Goal: Task Accomplishment & Management: Complete application form

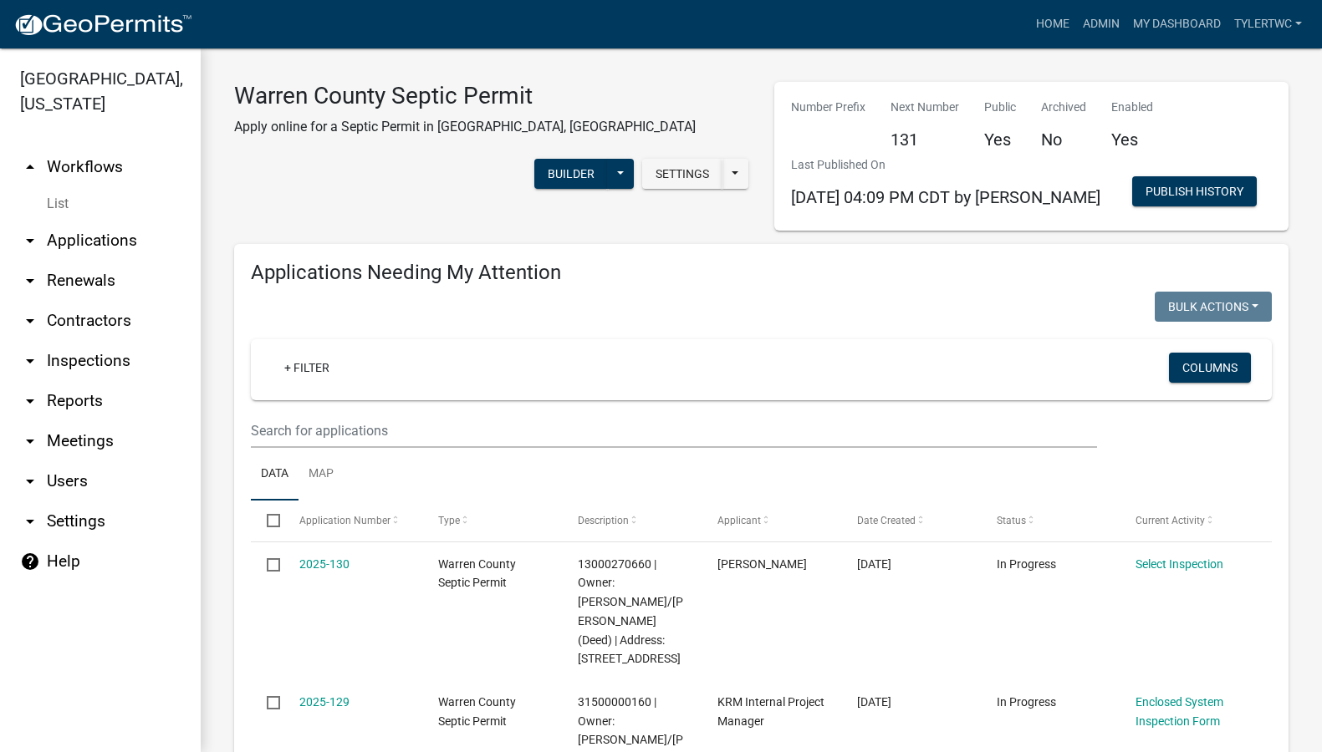
select select "2: 50"
select select "3: 100"
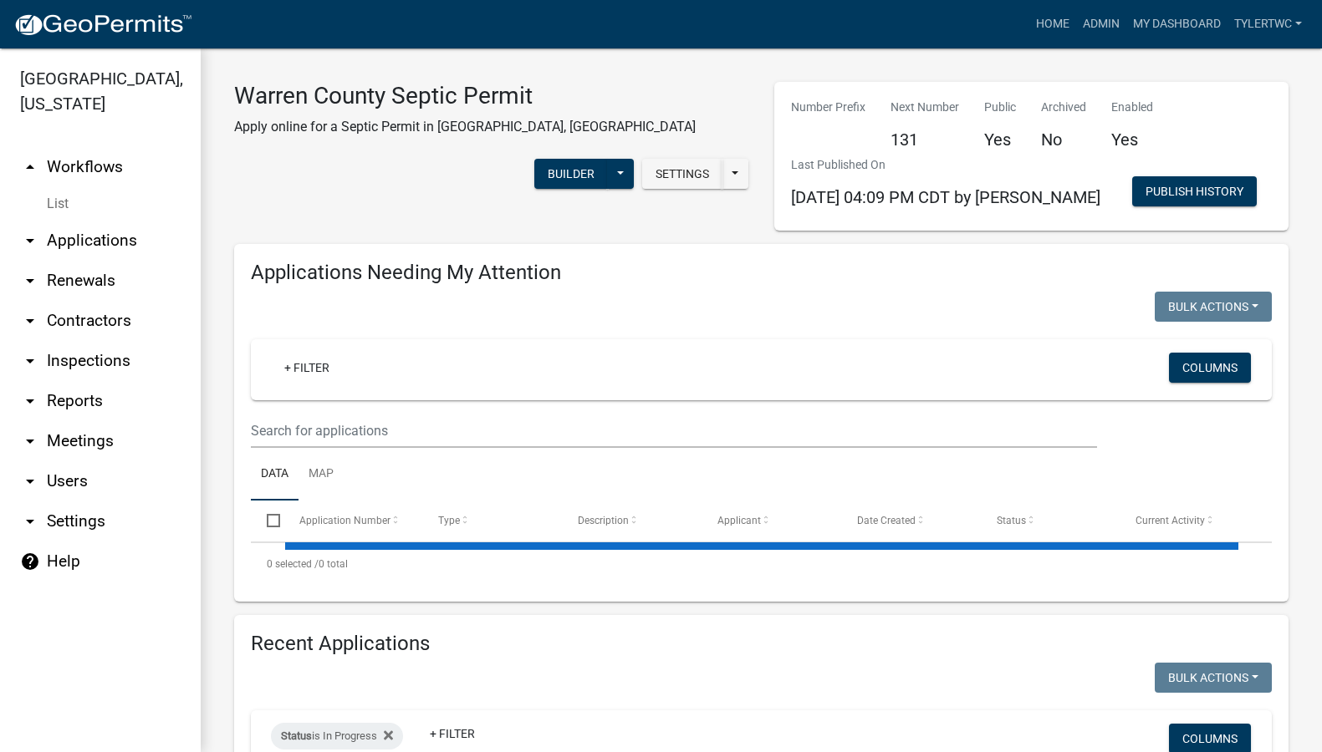
select select "2: 50"
select select "3: 100"
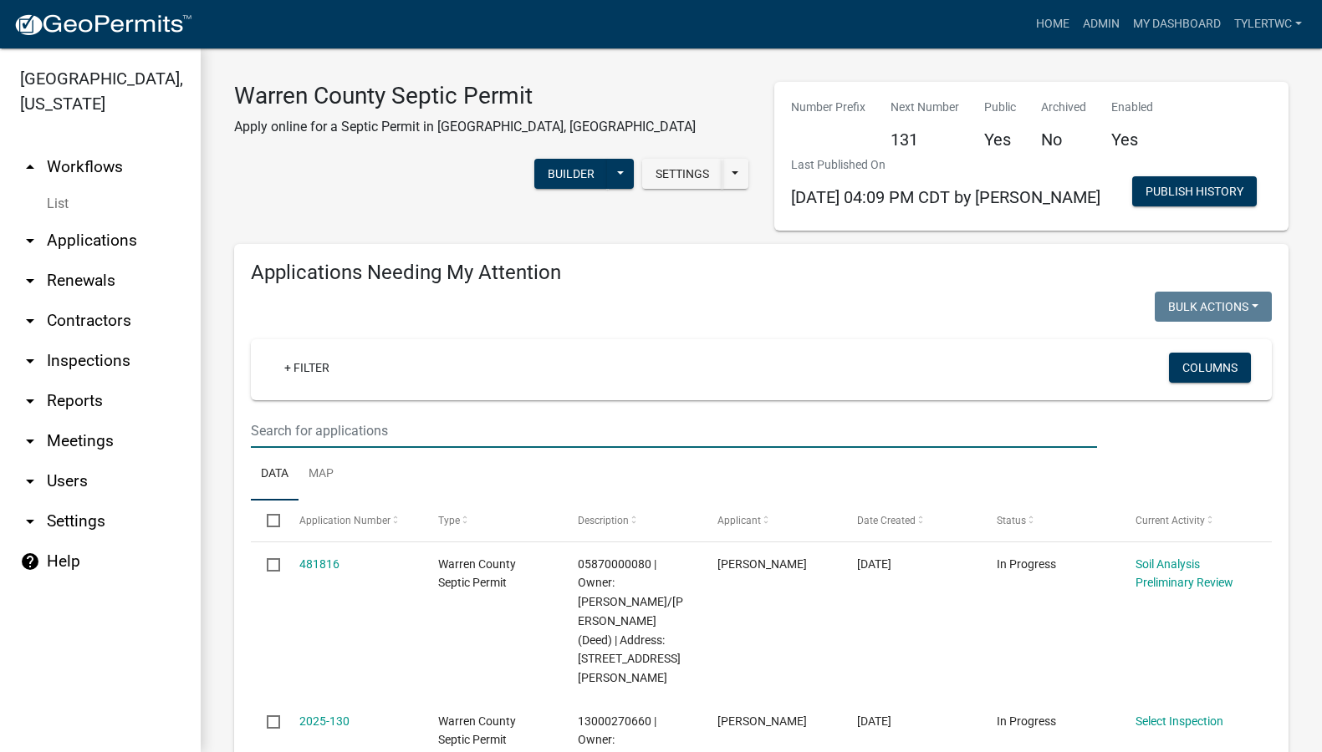
click at [383, 437] on input "text" at bounding box center [674, 431] width 846 height 34
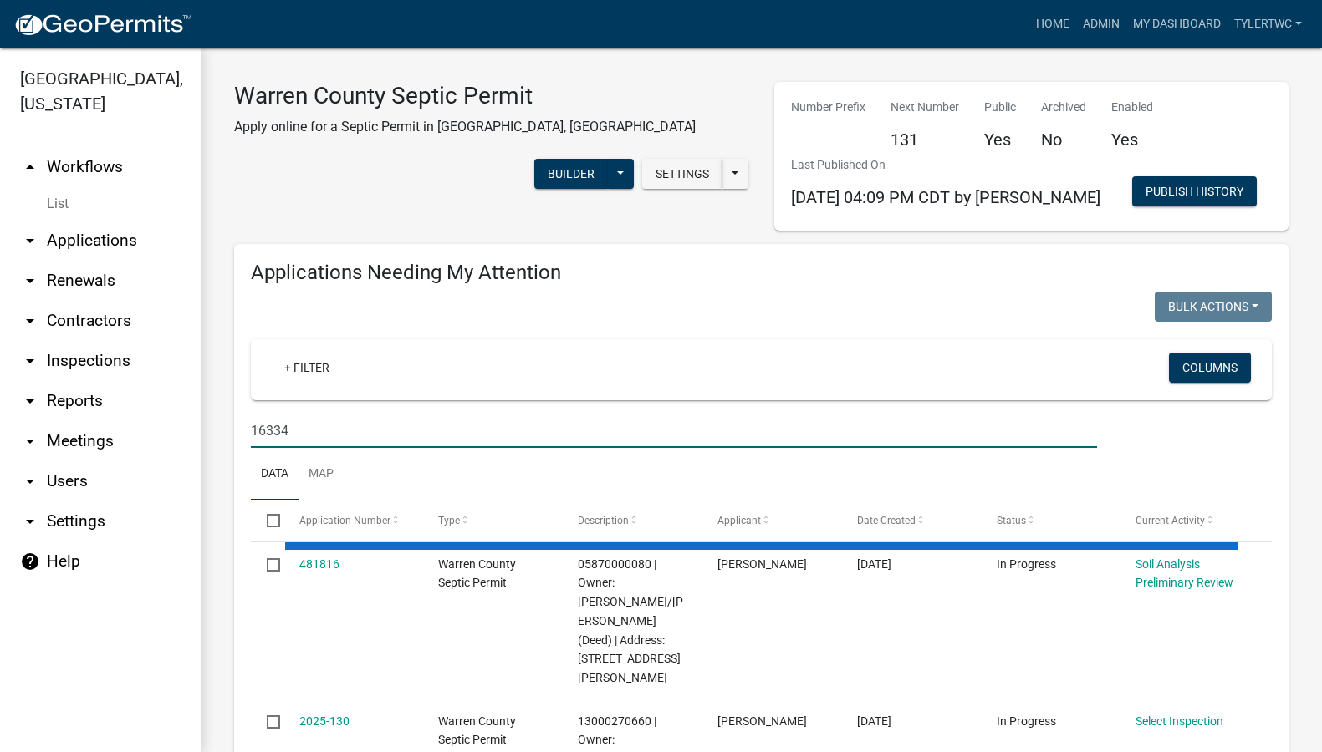
type input "16334"
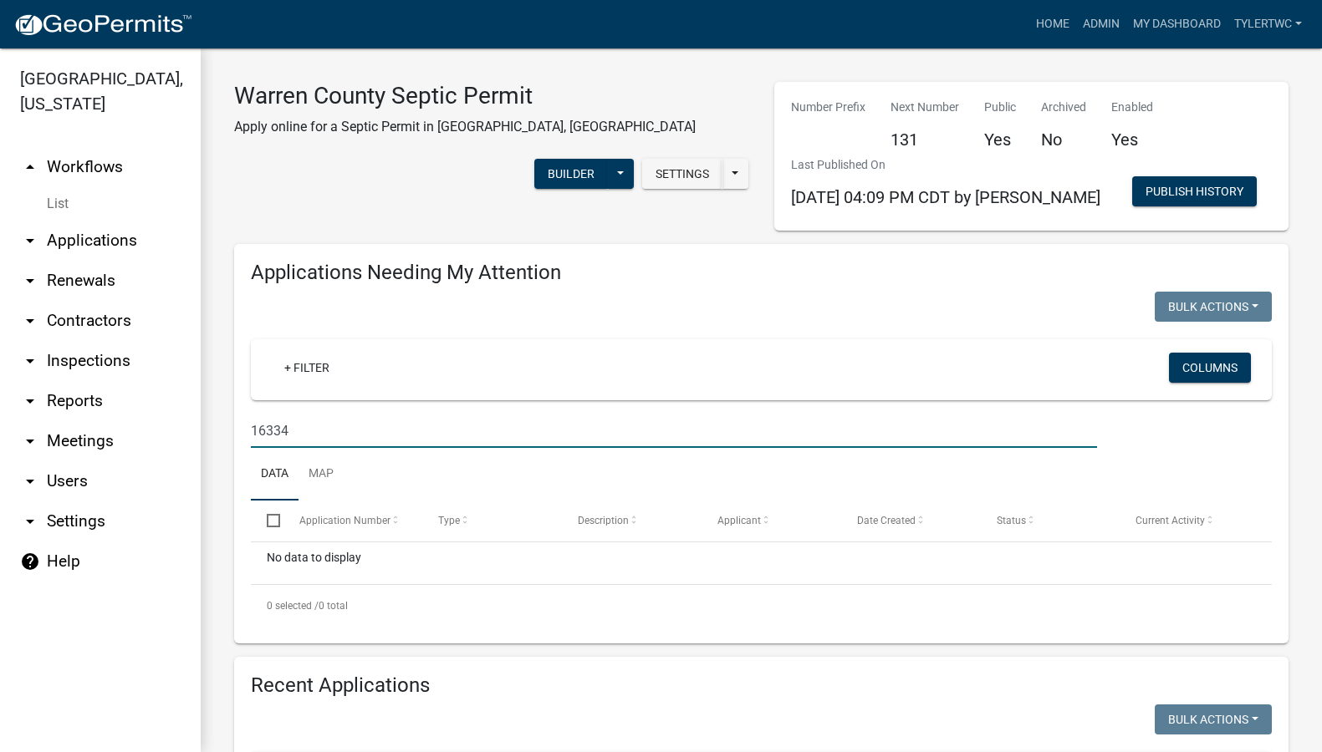
drag, startPoint x: 310, startPoint y: 441, endPoint x: 212, endPoint y: 426, distance: 99.8
select select "2: 50"
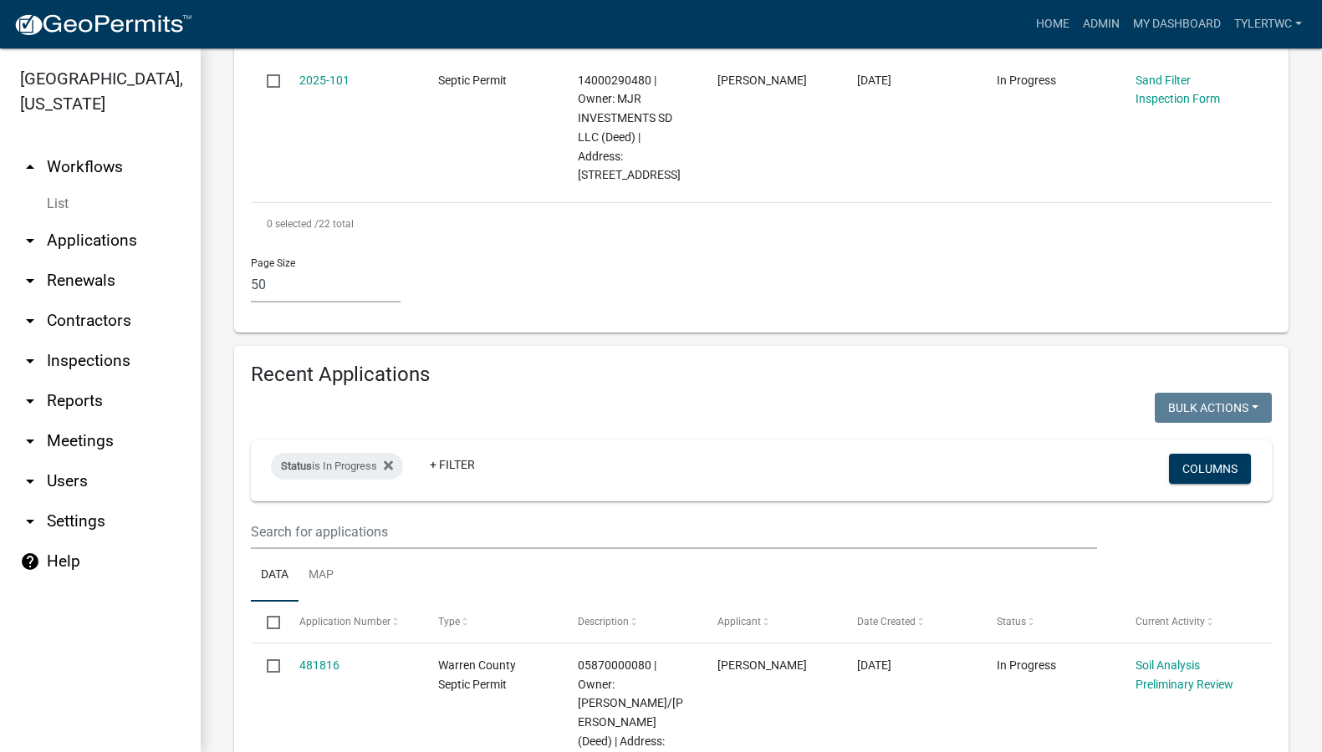
scroll to position [3316, 0]
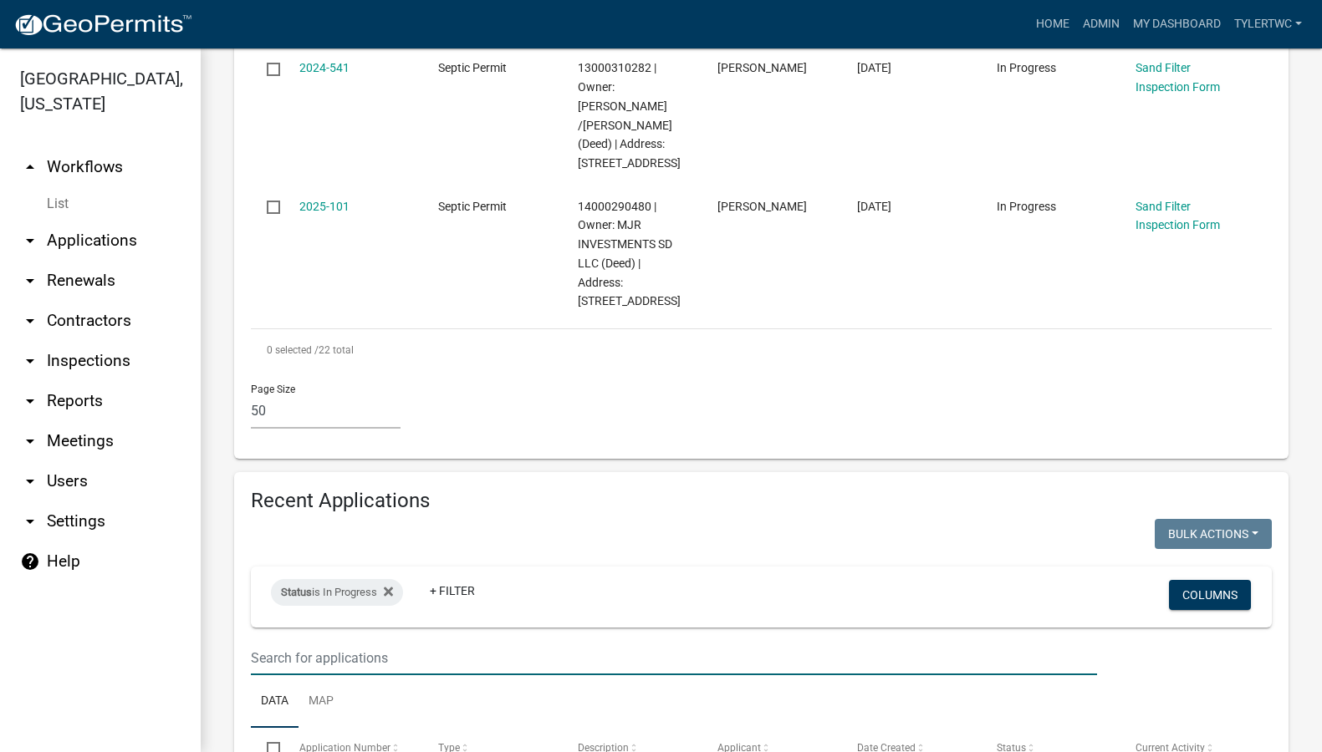
click at [326, 641] on input "text" at bounding box center [674, 658] width 846 height 34
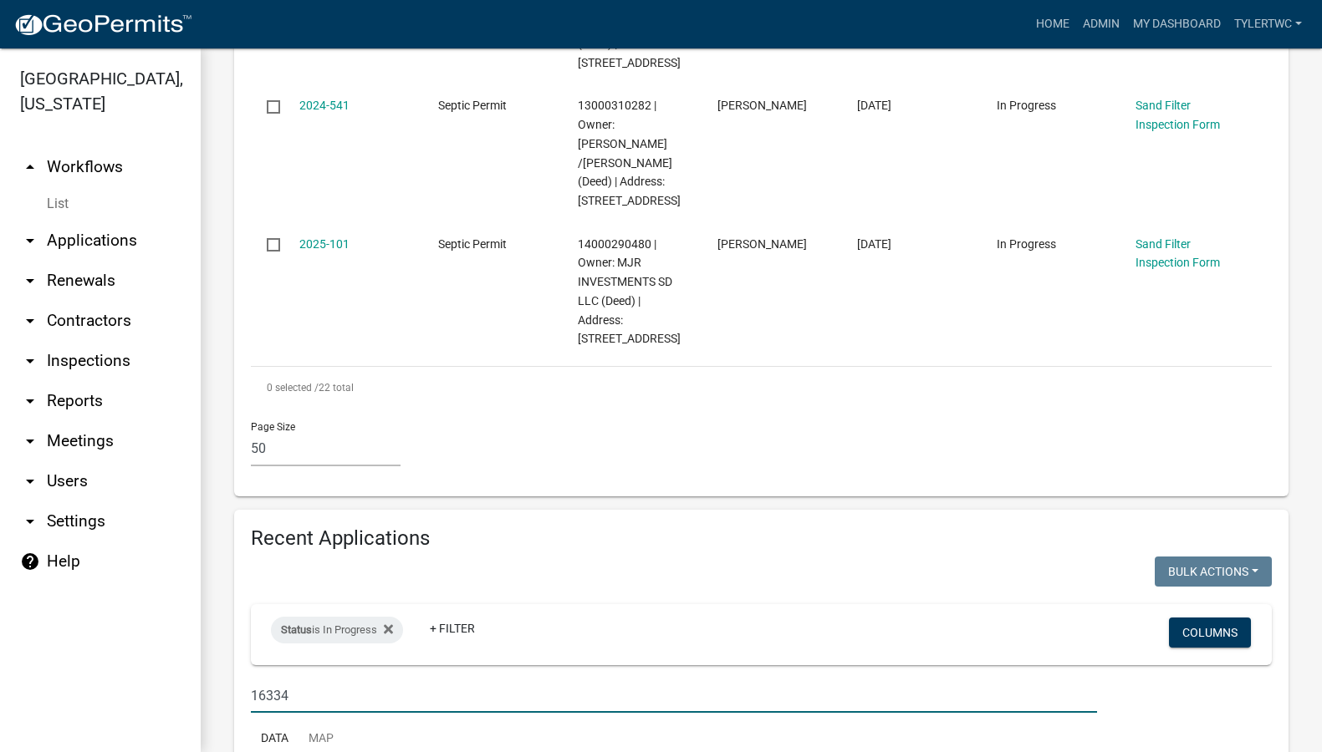
type input "16334"
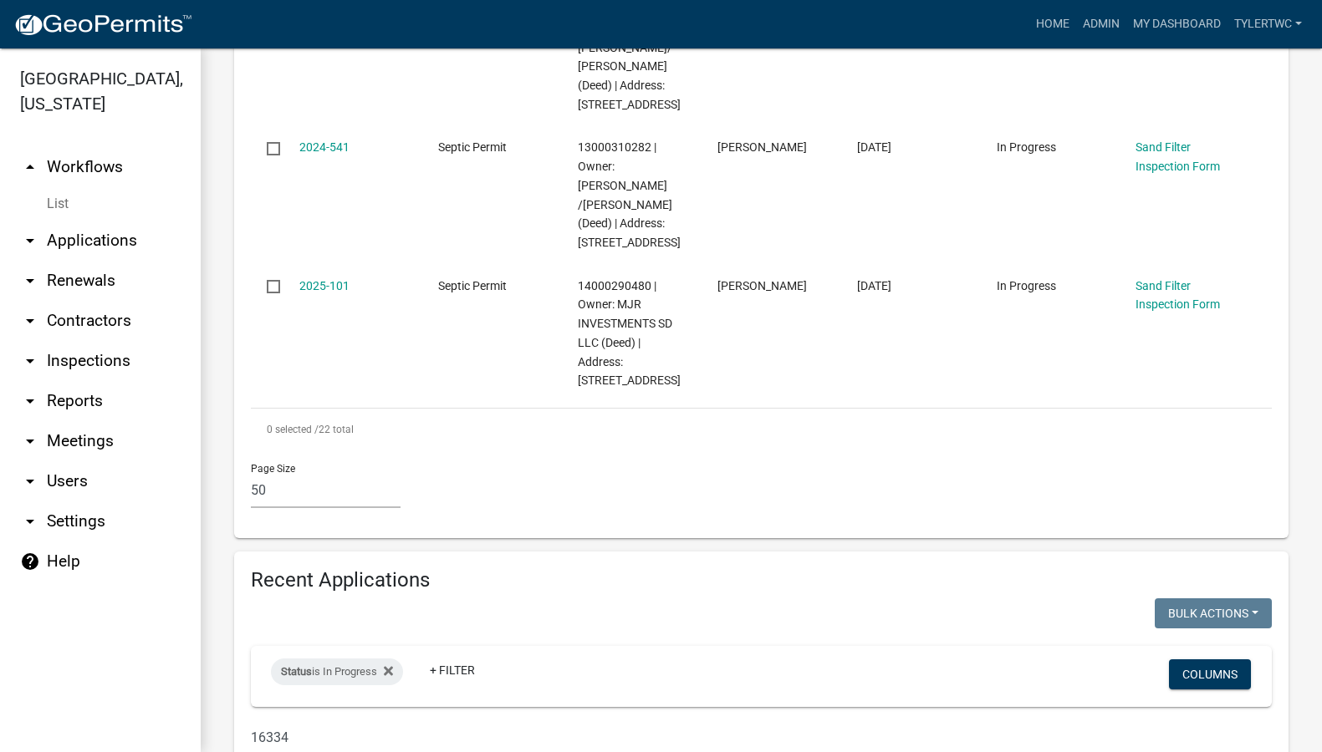
scroll to position [3279, 0]
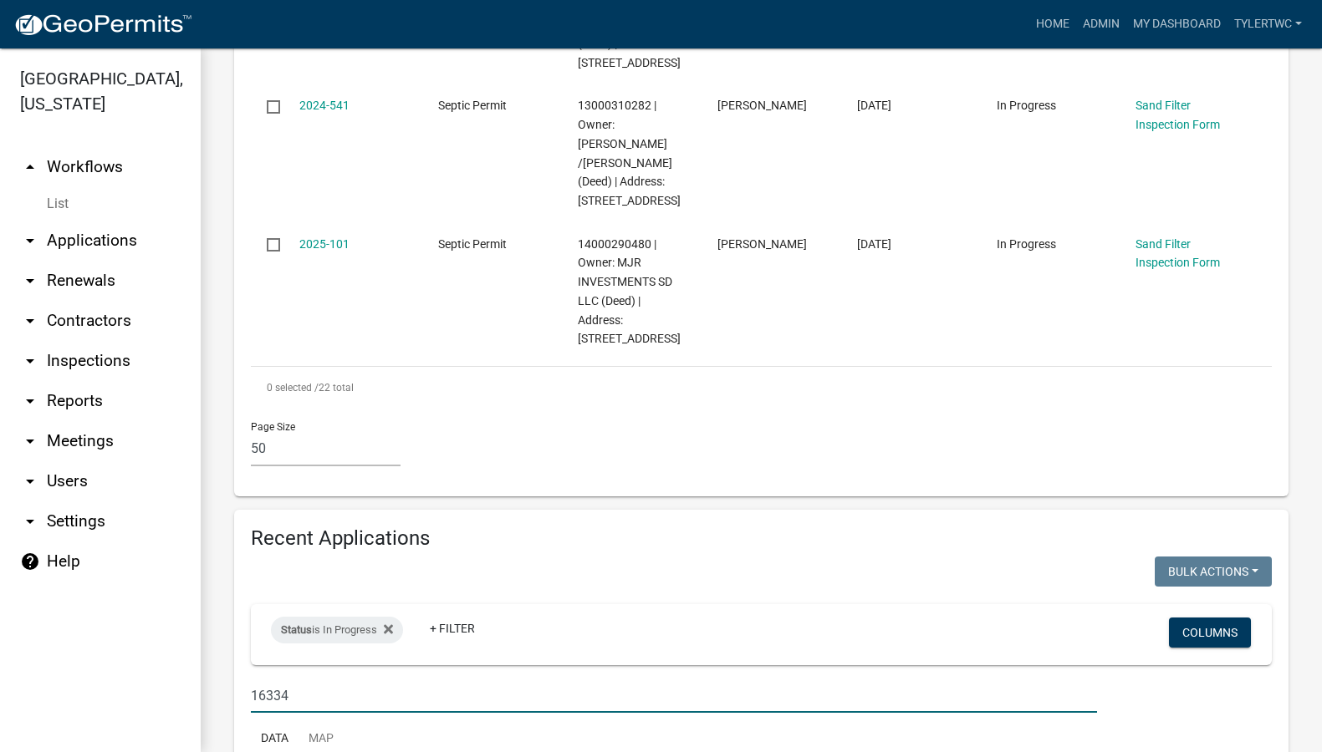
click at [109, 221] on link "arrow_drop_down Applications" at bounding box center [100, 241] width 201 height 40
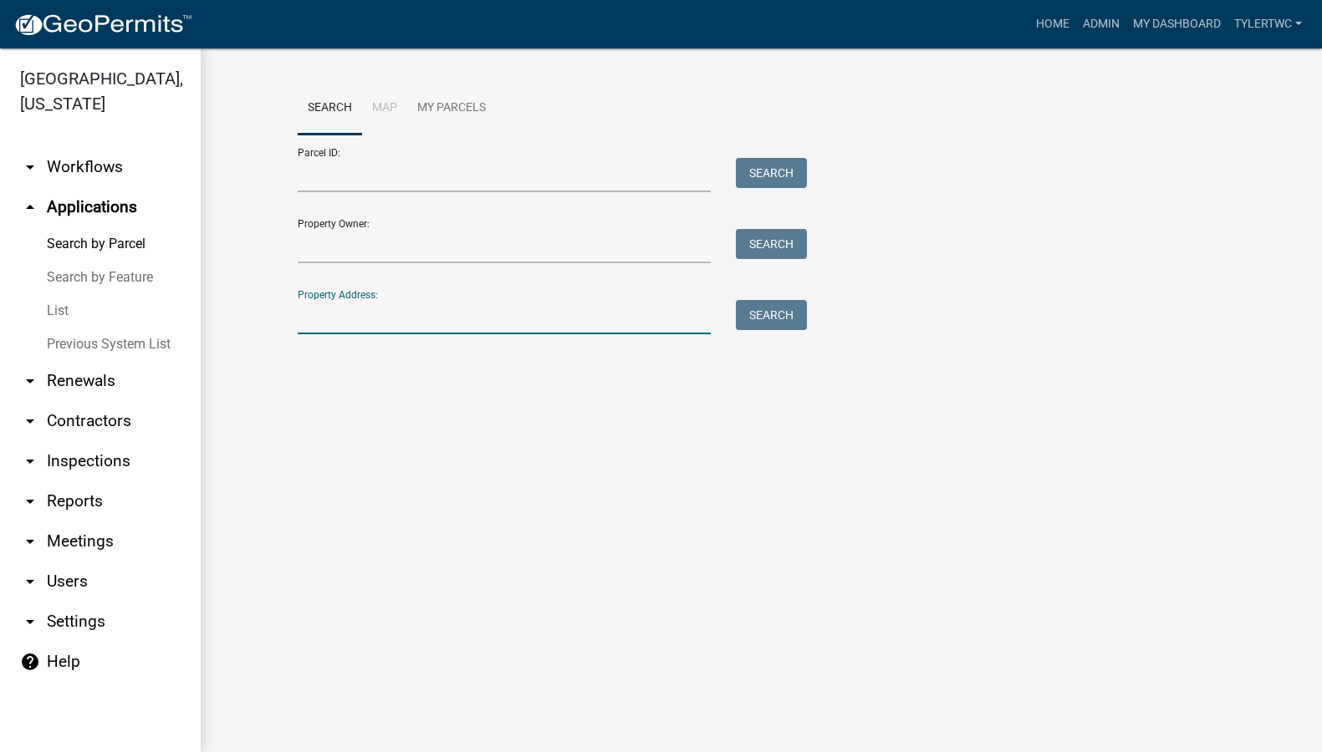
click at [434, 321] on input "Property Address:" at bounding box center [505, 317] width 414 height 34
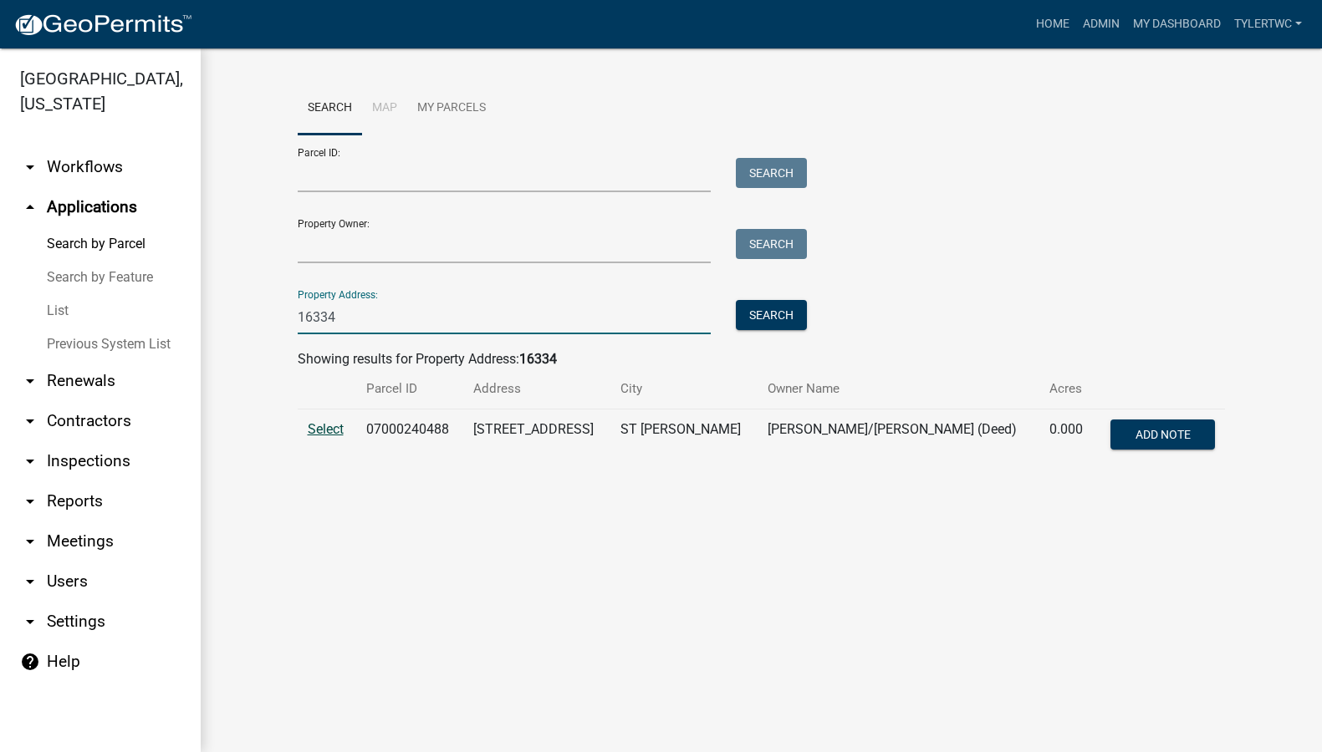
type input "16334"
click at [317, 436] on span "Select" at bounding box center [326, 429] width 36 height 16
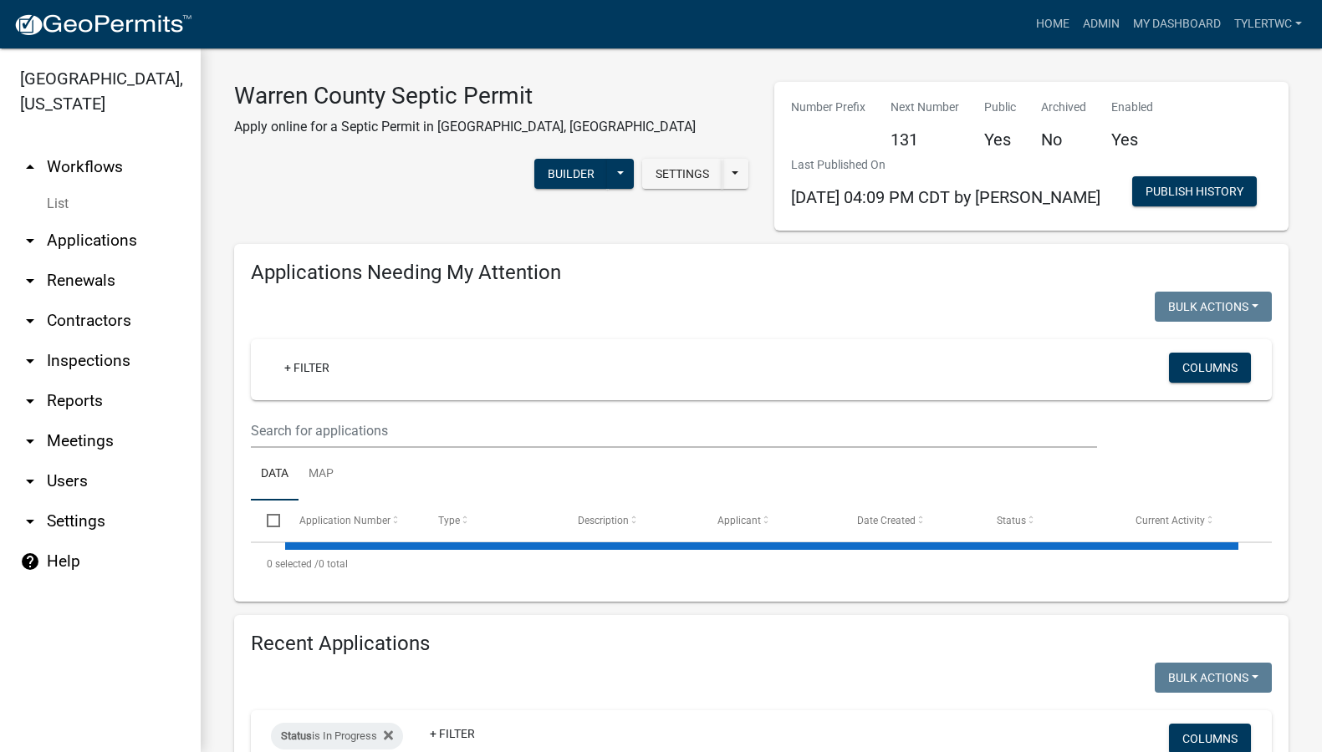
select select "2: 50"
select select "3: 100"
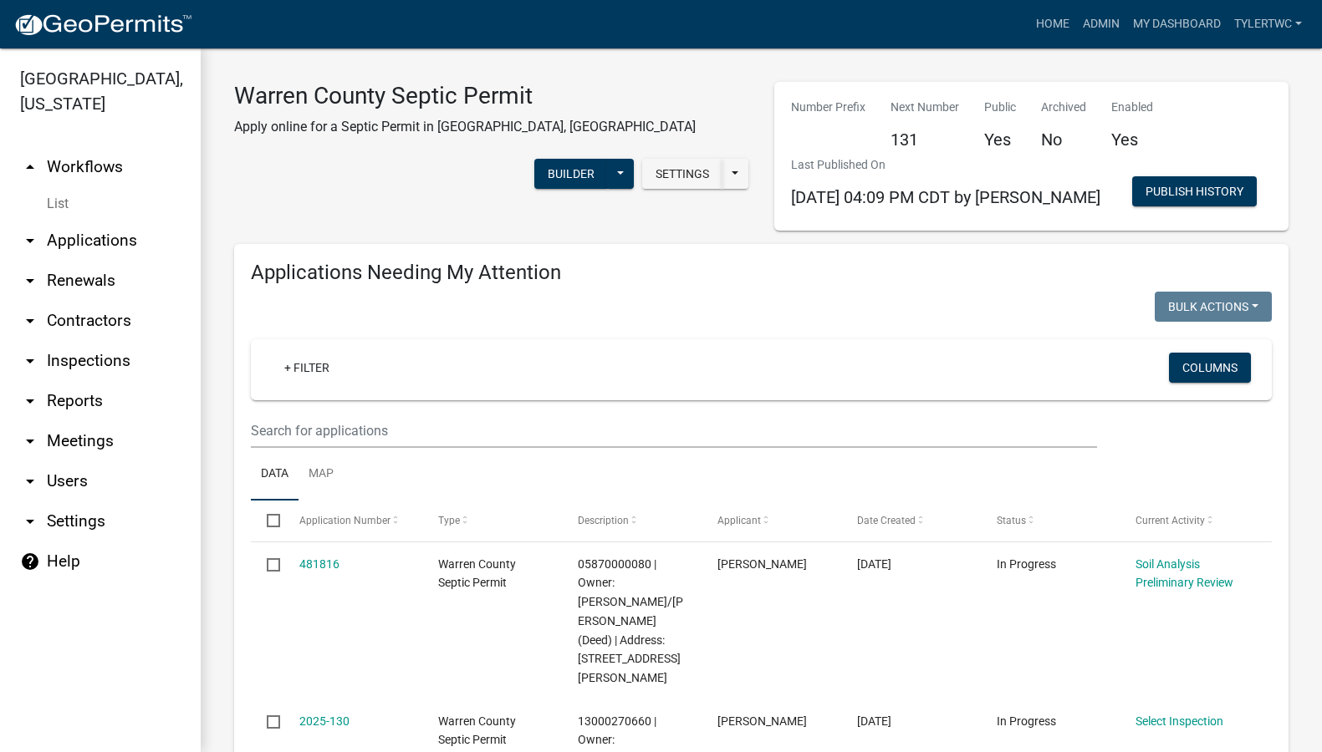
click at [75, 221] on link "arrow_drop_down Applications" at bounding box center [100, 241] width 201 height 40
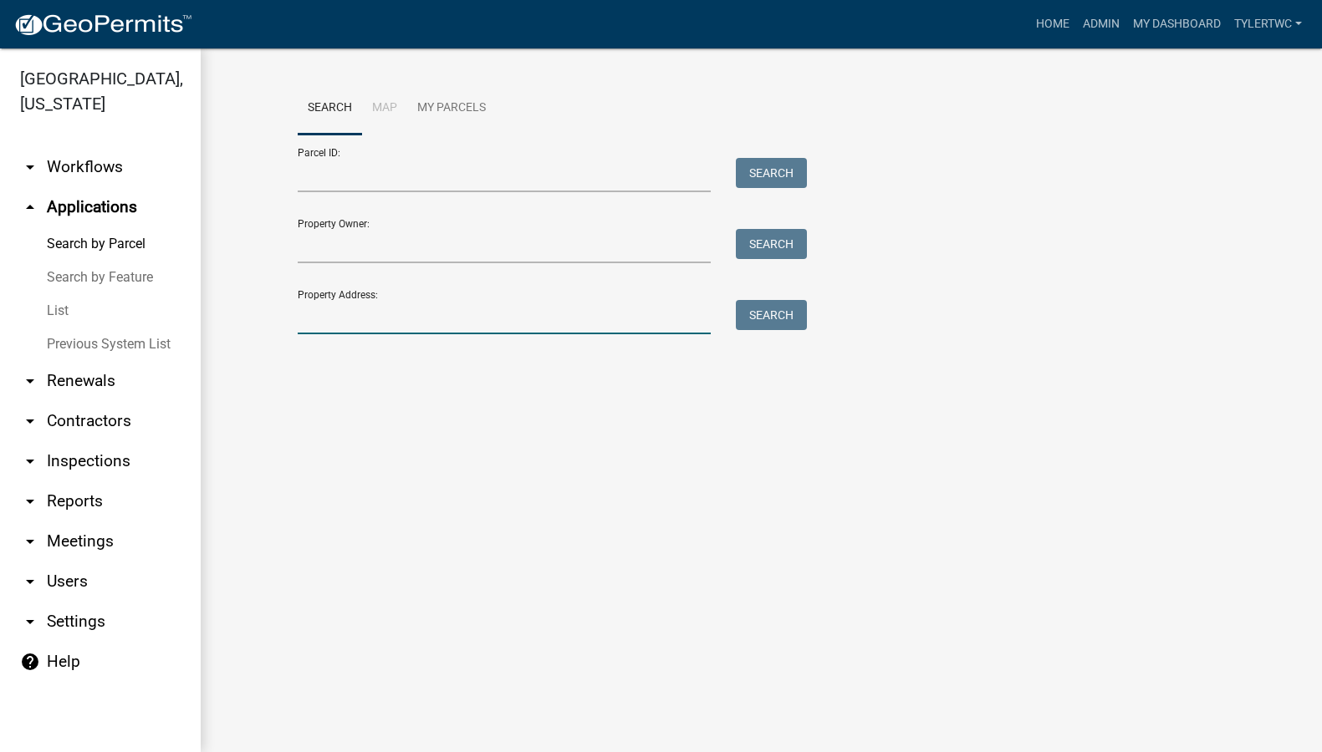
click at [352, 300] on input "Property Address:" at bounding box center [505, 317] width 414 height 34
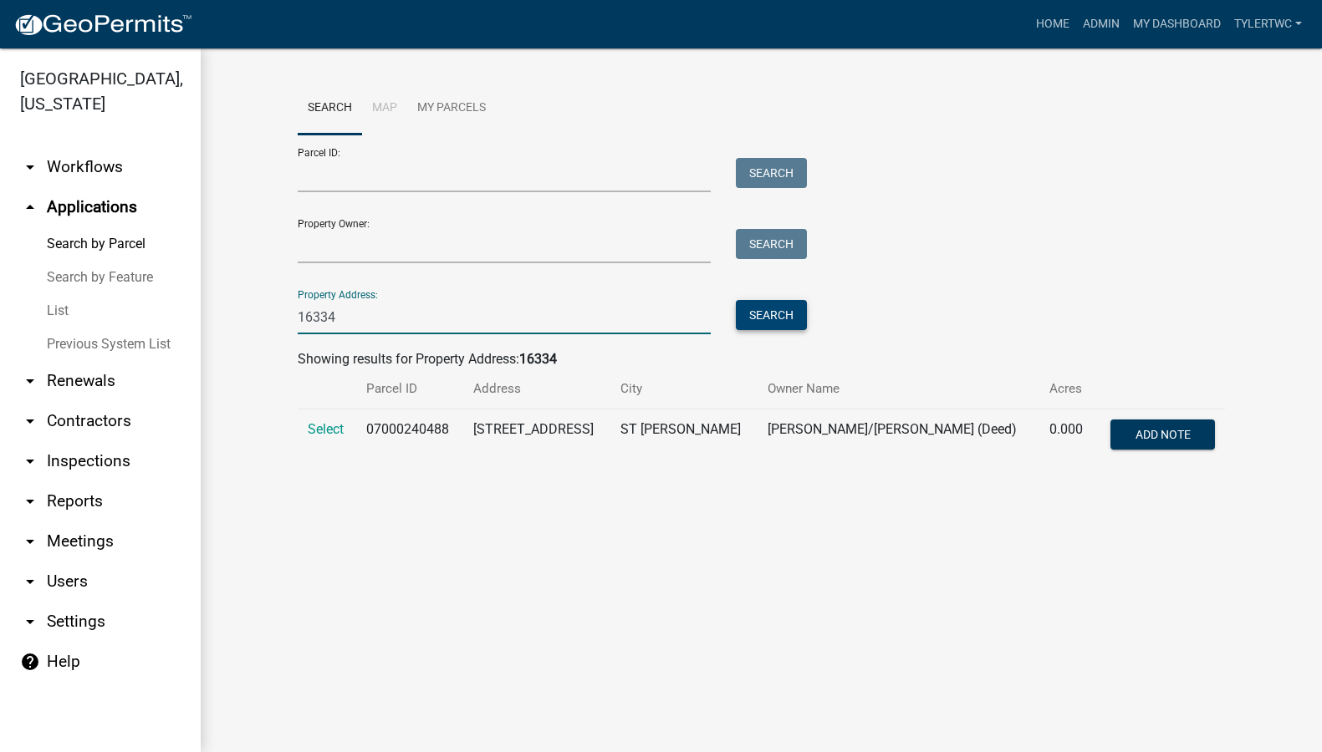
type input "16334"
click at [782, 315] on button "Search" at bounding box center [771, 315] width 71 height 30
click at [1107, 16] on link "Admin" at bounding box center [1101, 24] width 50 height 32
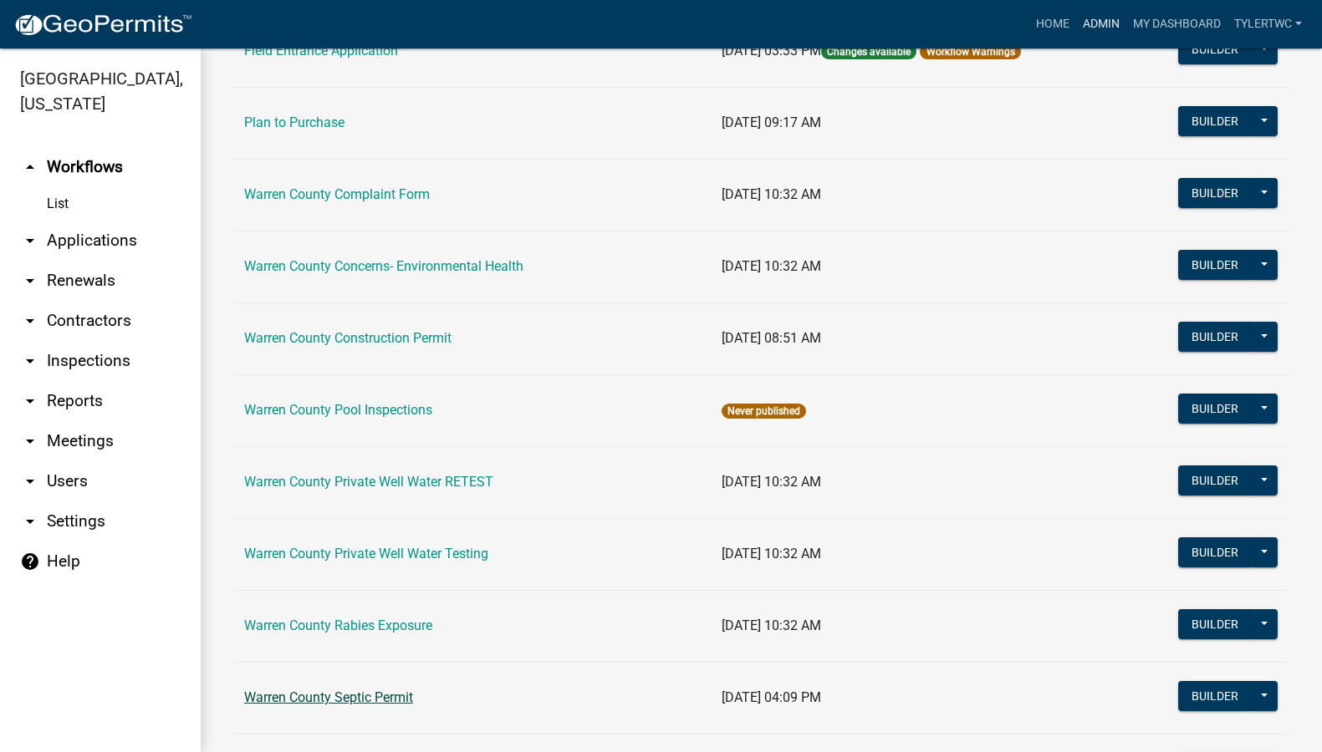
scroll to position [1022, 0]
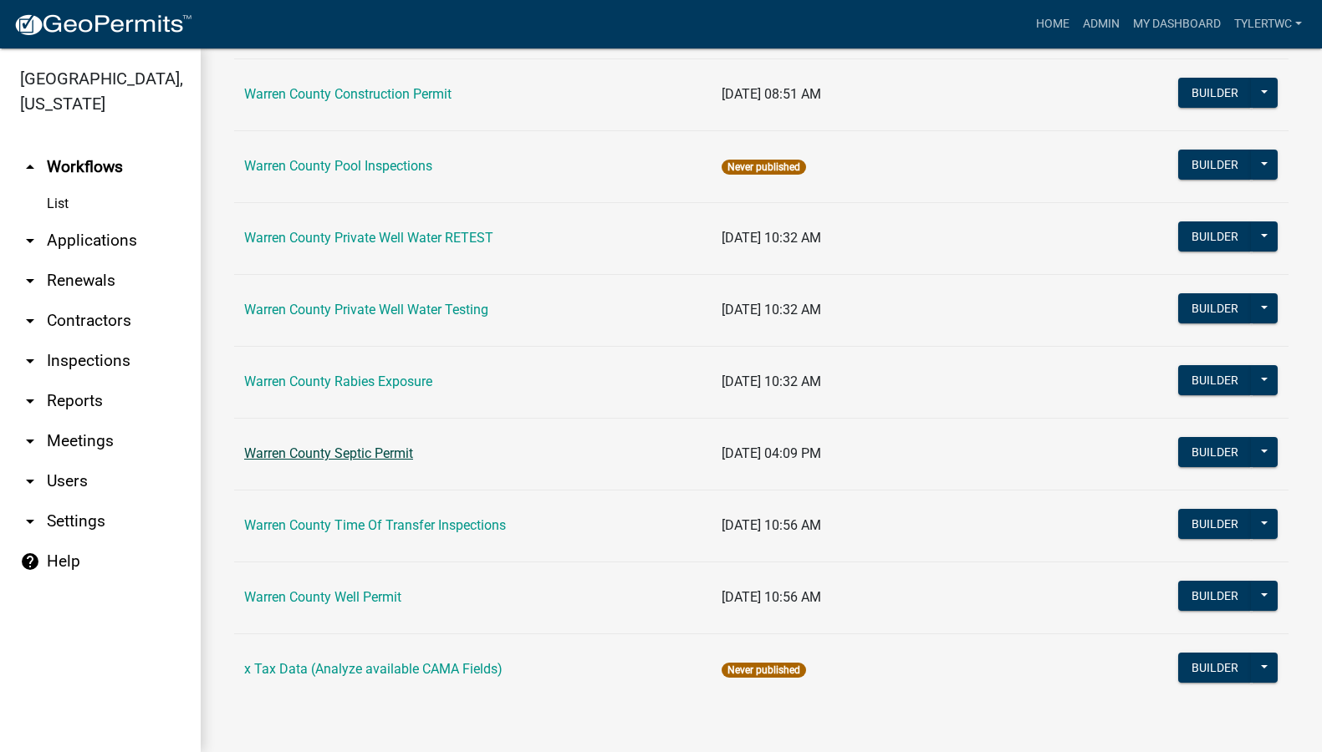
click at [373, 456] on link "Warren County Septic Permit" at bounding box center [328, 454] width 169 height 16
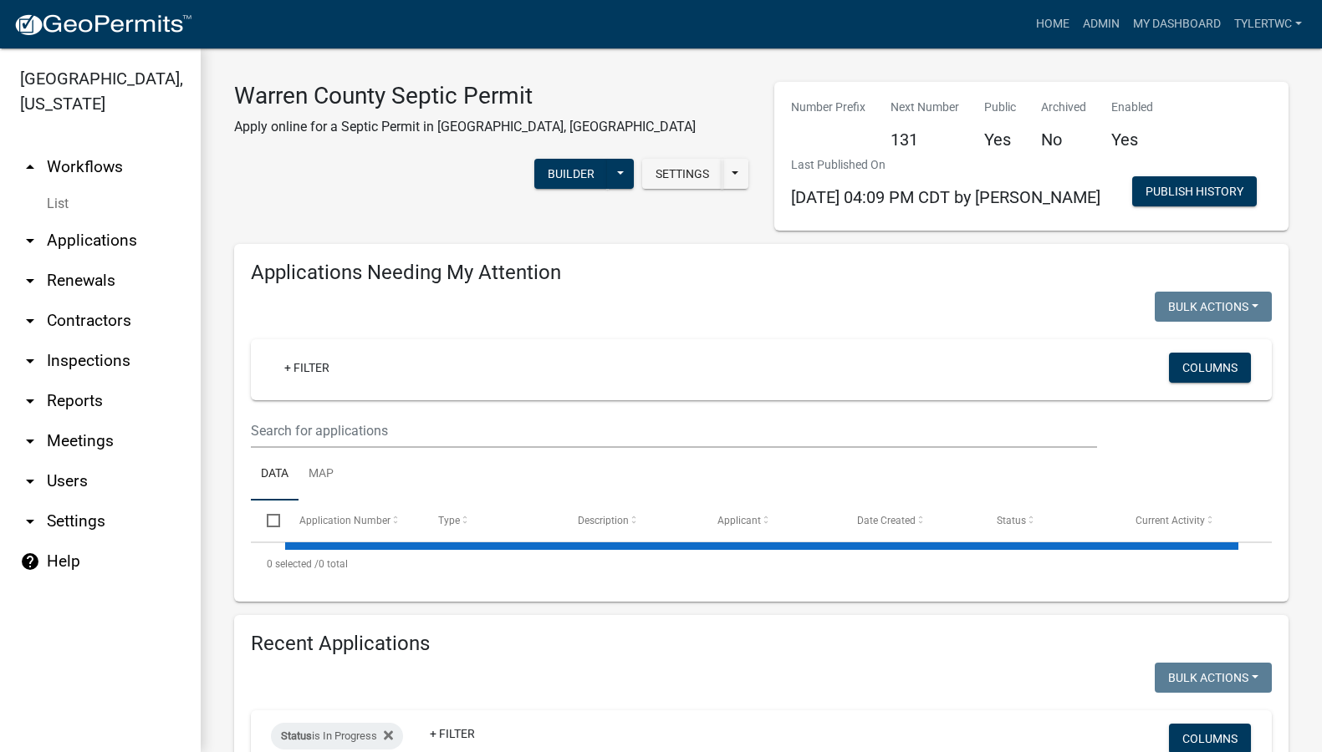
select select "2: 50"
select select "3: 100"
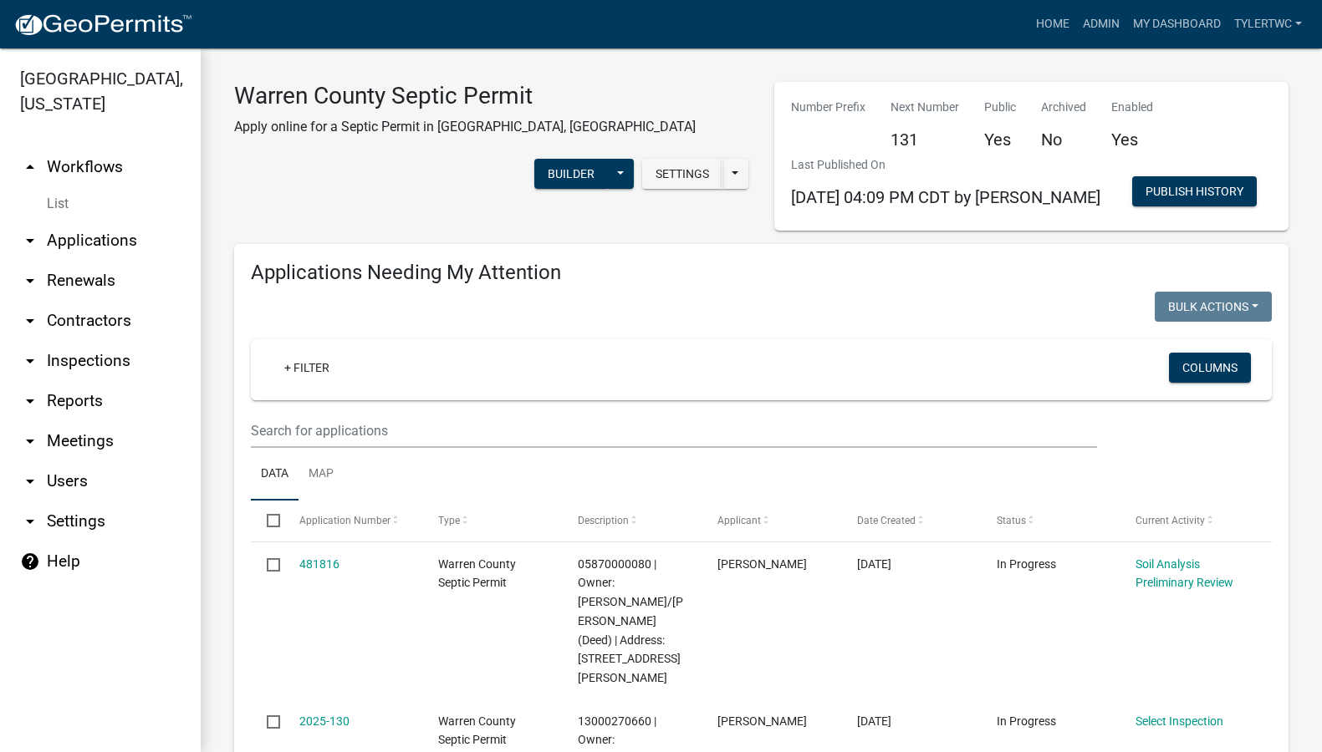
scroll to position [195, 0]
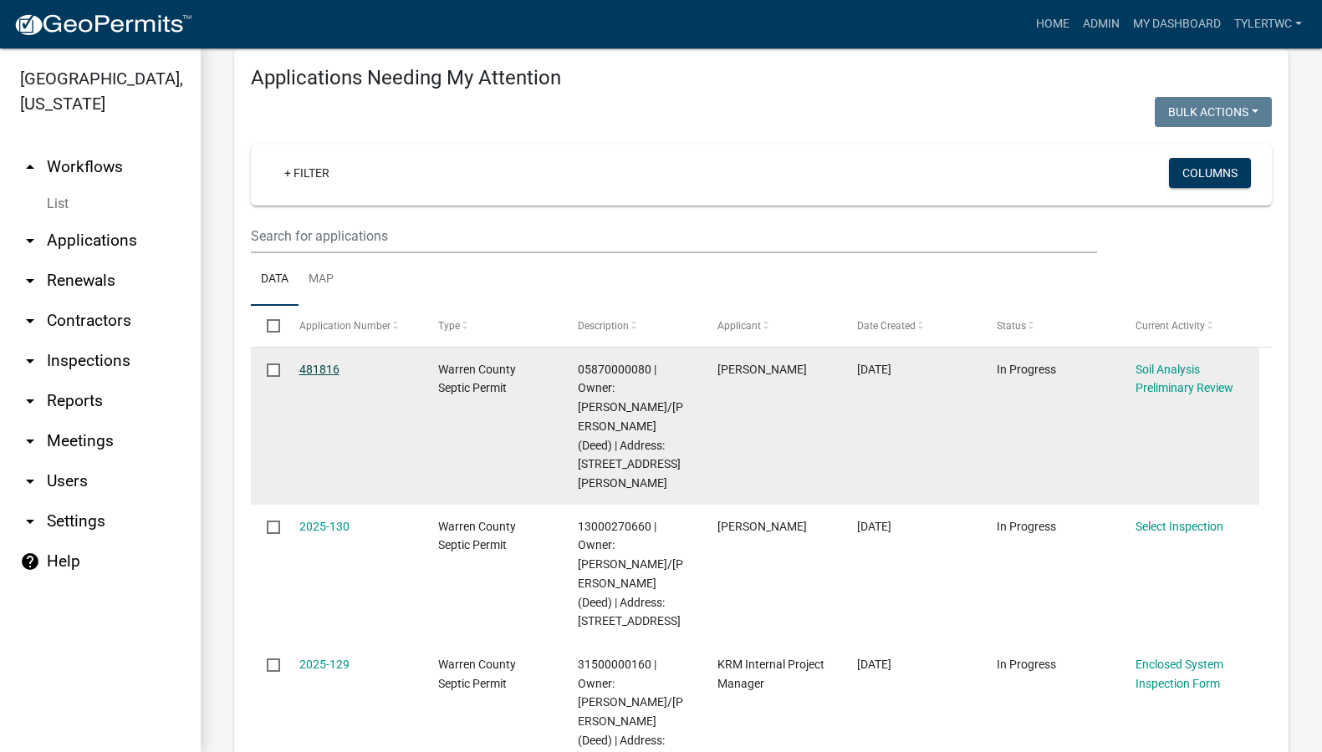
click at [327, 369] on link "481816" at bounding box center [319, 369] width 40 height 13
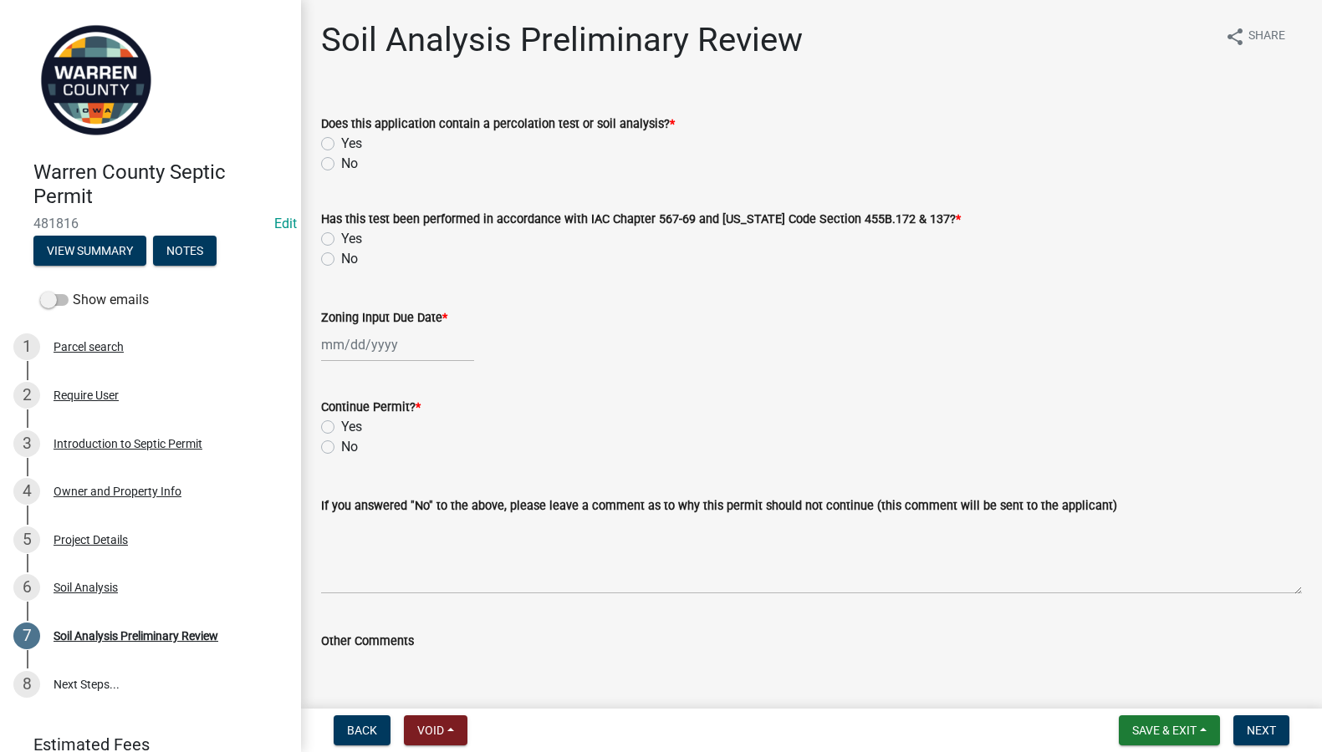
click at [341, 143] on label "Yes" at bounding box center [351, 144] width 21 height 20
click at [341, 143] on input "Yes" at bounding box center [346, 139] width 11 height 11
radio input "true"
click at [94, 579] on div "6 Soil Analysis" at bounding box center [143, 587] width 261 height 27
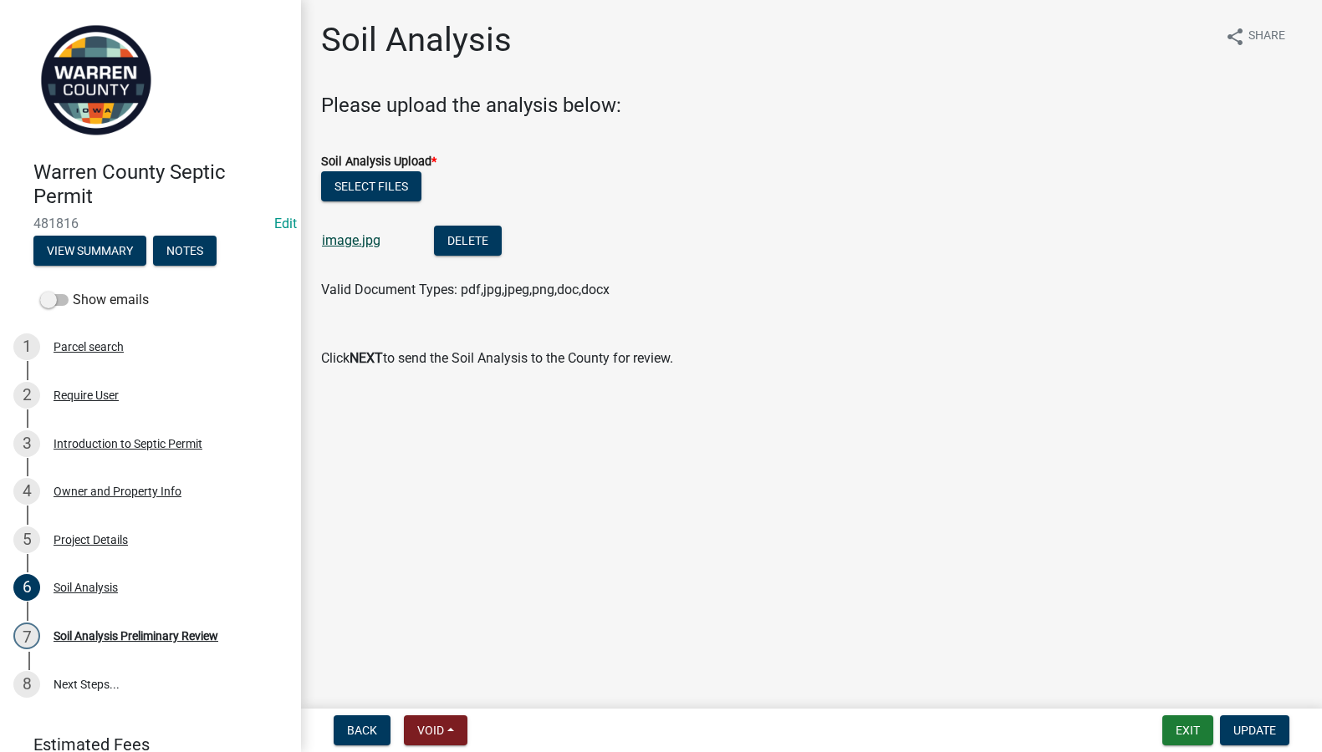
click at [349, 234] on link "image.jpg" at bounding box center [351, 240] width 59 height 16
click at [111, 638] on div "Soil Analysis Preliminary Review" at bounding box center [136, 636] width 165 height 12
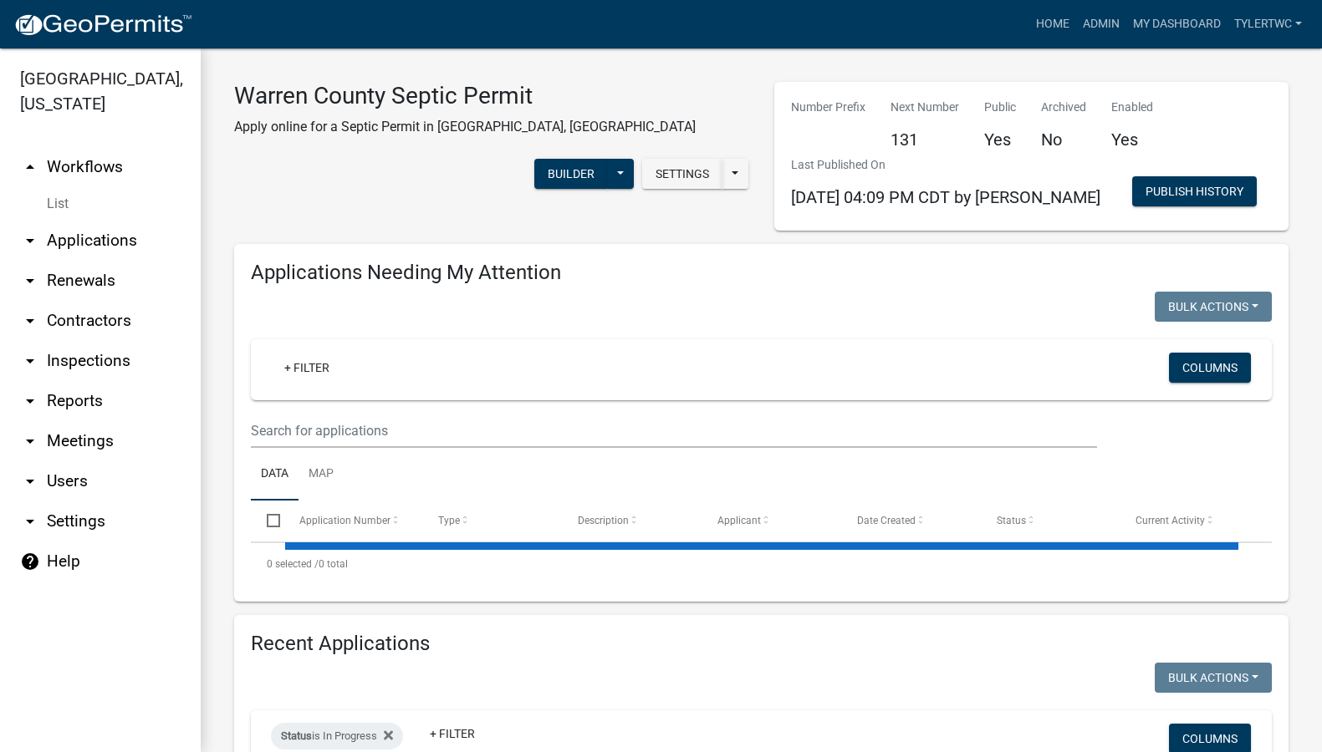
select select "2: 50"
select select "3: 100"
